Goal: Task Accomplishment & Management: Use online tool/utility

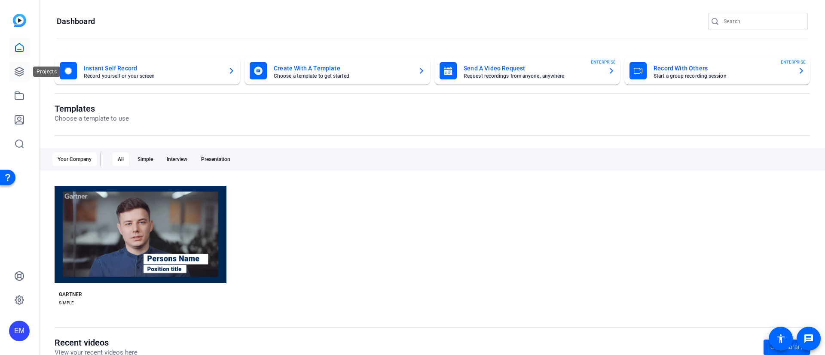
click at [23, 68] on icon at bounding box center [19, 72] width 10 height 10
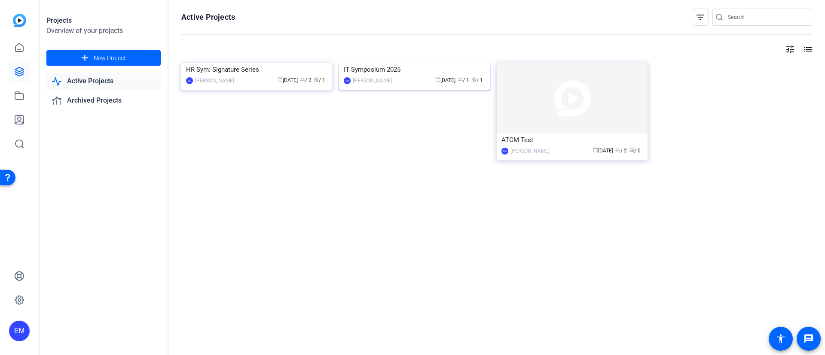
click at [451, 63] on img at bounding box center [414, 63] width 151 height 0
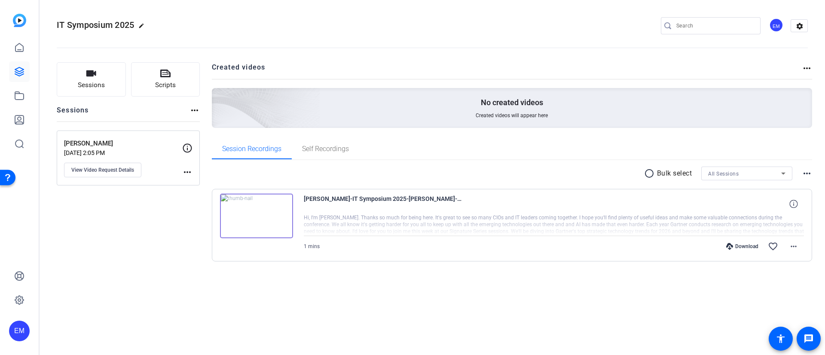
click at [189, 111] on mat-icon "more_horiz" at bounding box center [194, 110] width 10 height 10
click at [128, 111] on div at bounding box center [412, 177] width 825 height 355
click at [87, 81] on span "Sessions" at bounding box center [91, 85] width 27 height 10
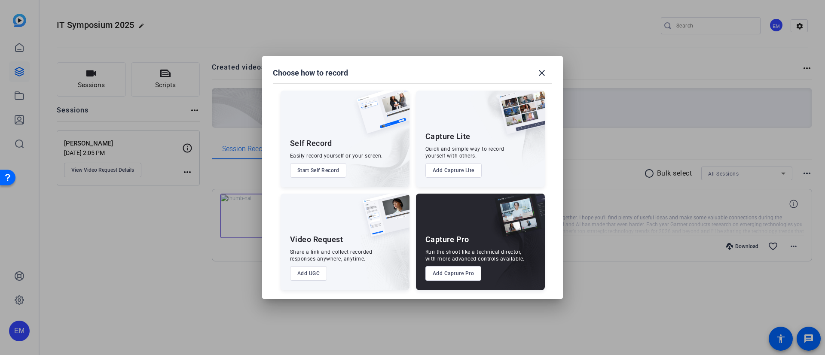
click at [310, 274] on button "Add UGC" at bounding box center [308, 273] width 37 height 15
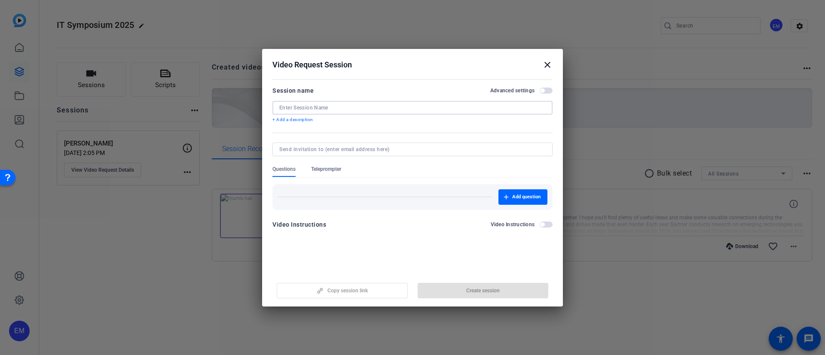
click at [352, 107] on input at bounding box center [412, 107] width 266 height 7
type input "[PERSON_NAME]"
click at [497, 286] on span "button" at bounding box center [482, 290] width 131 height 21
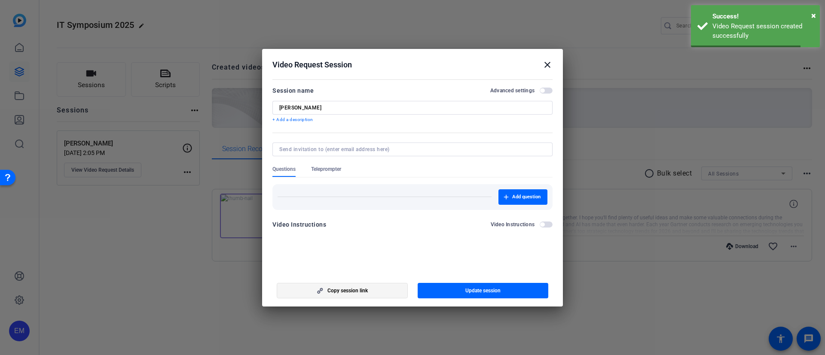
click at [351, 287] on span "Copy session link" at bounding box center [347, 290] width 40 height 7
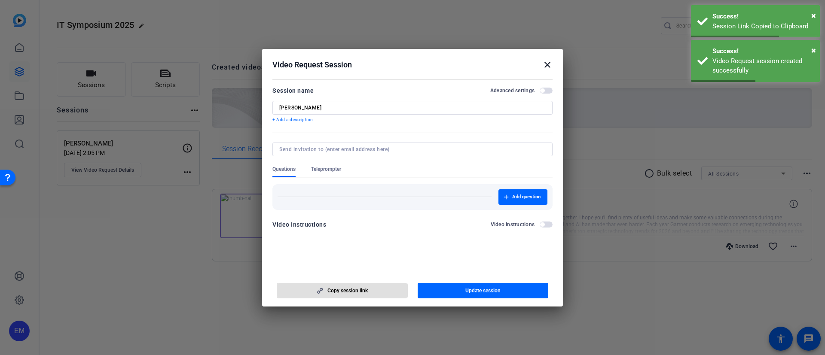
click at [351, 287] on span "Copy session link" at bounding box center [347, 290] width 40 height 7
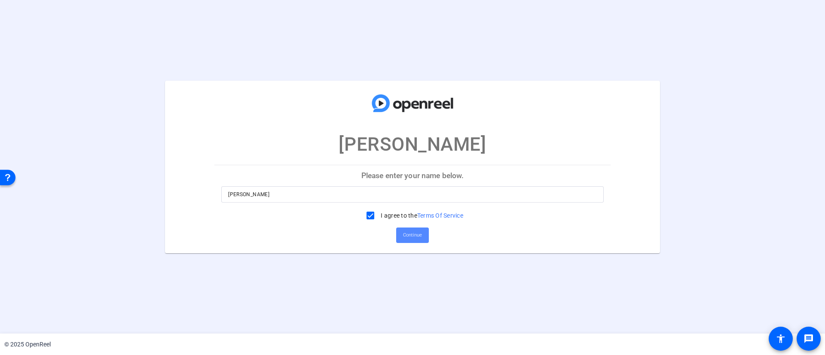
click at [420, 235] on span "Continue" at bounding box center [412, 235] width 19 height 13
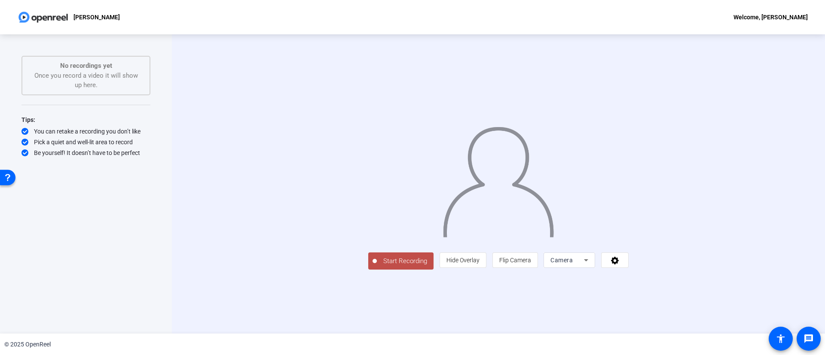
click at [51, 232] on div "Start Recording No recordings yet Once you record a video it will show up here.…" at bounding box center [85, 175] width 129 height 238
